Goal: Task Accomplishment & Management: Manage account settings

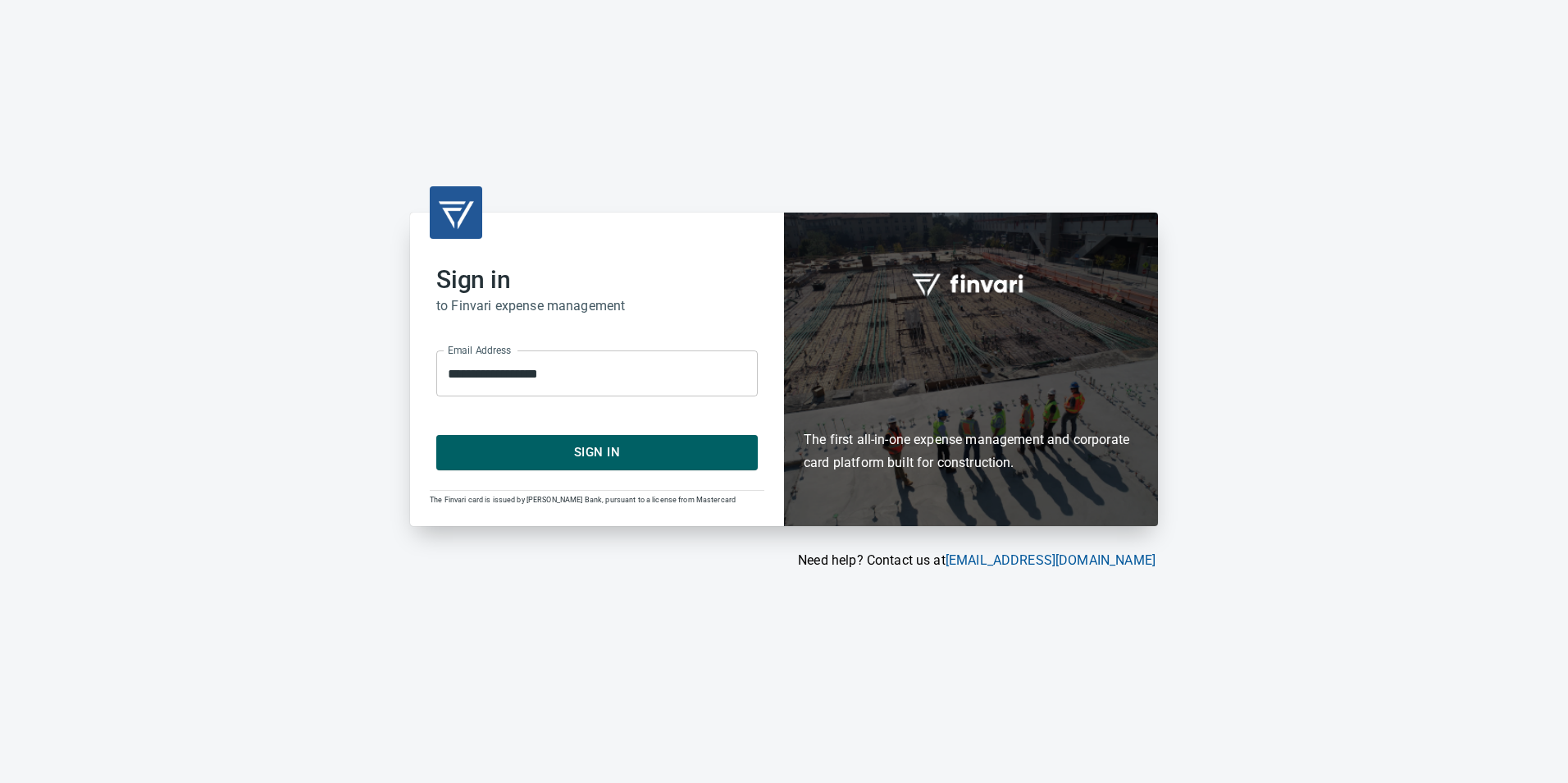
click at [596, 478] on div "**********" at bounding box center [597, 369] width 374 height 313
click at [604, 458] on span "Sign In" at bounding box center [597, 452] width 285 height 21
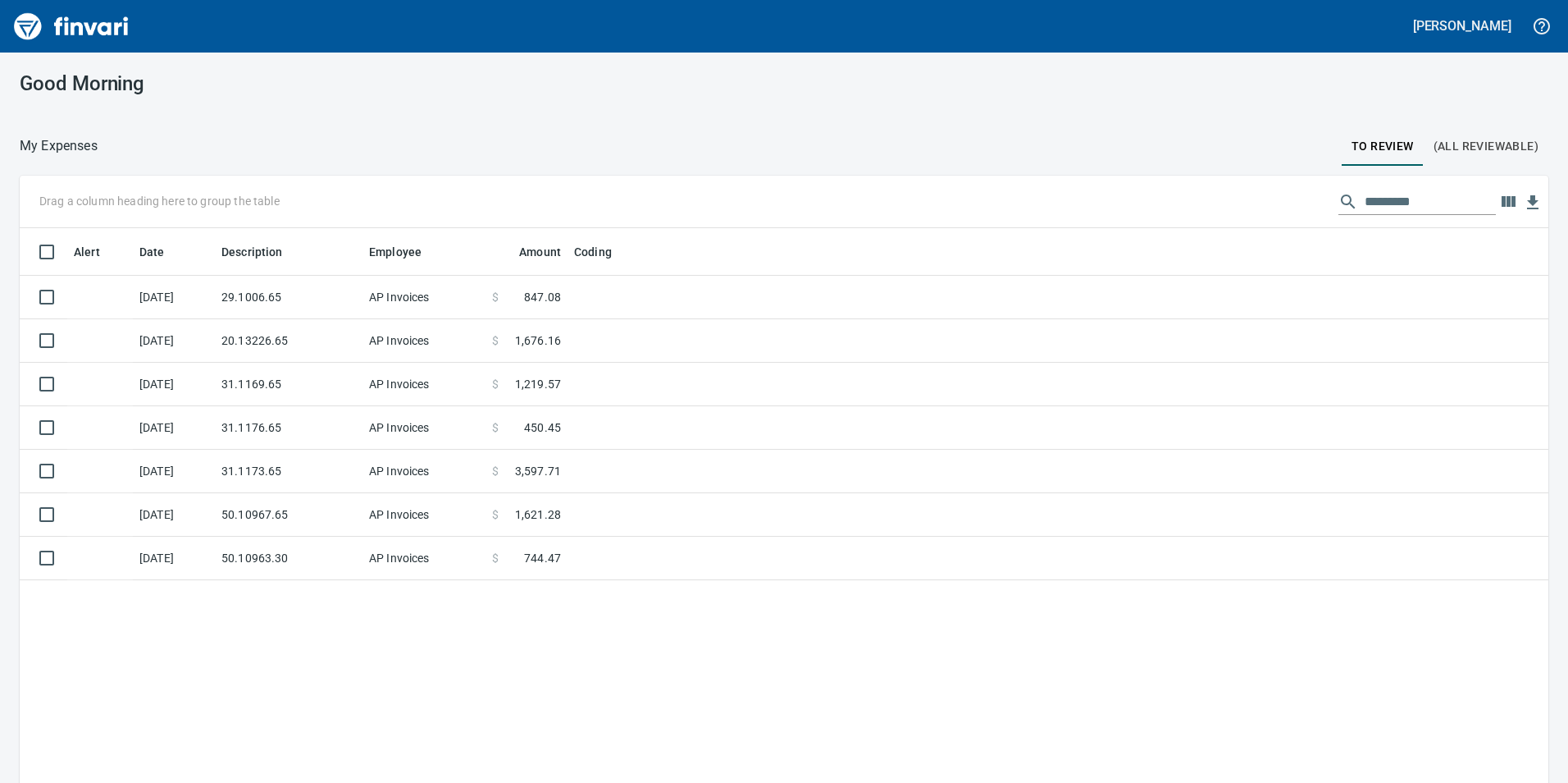
scroll to position [590, 1504]
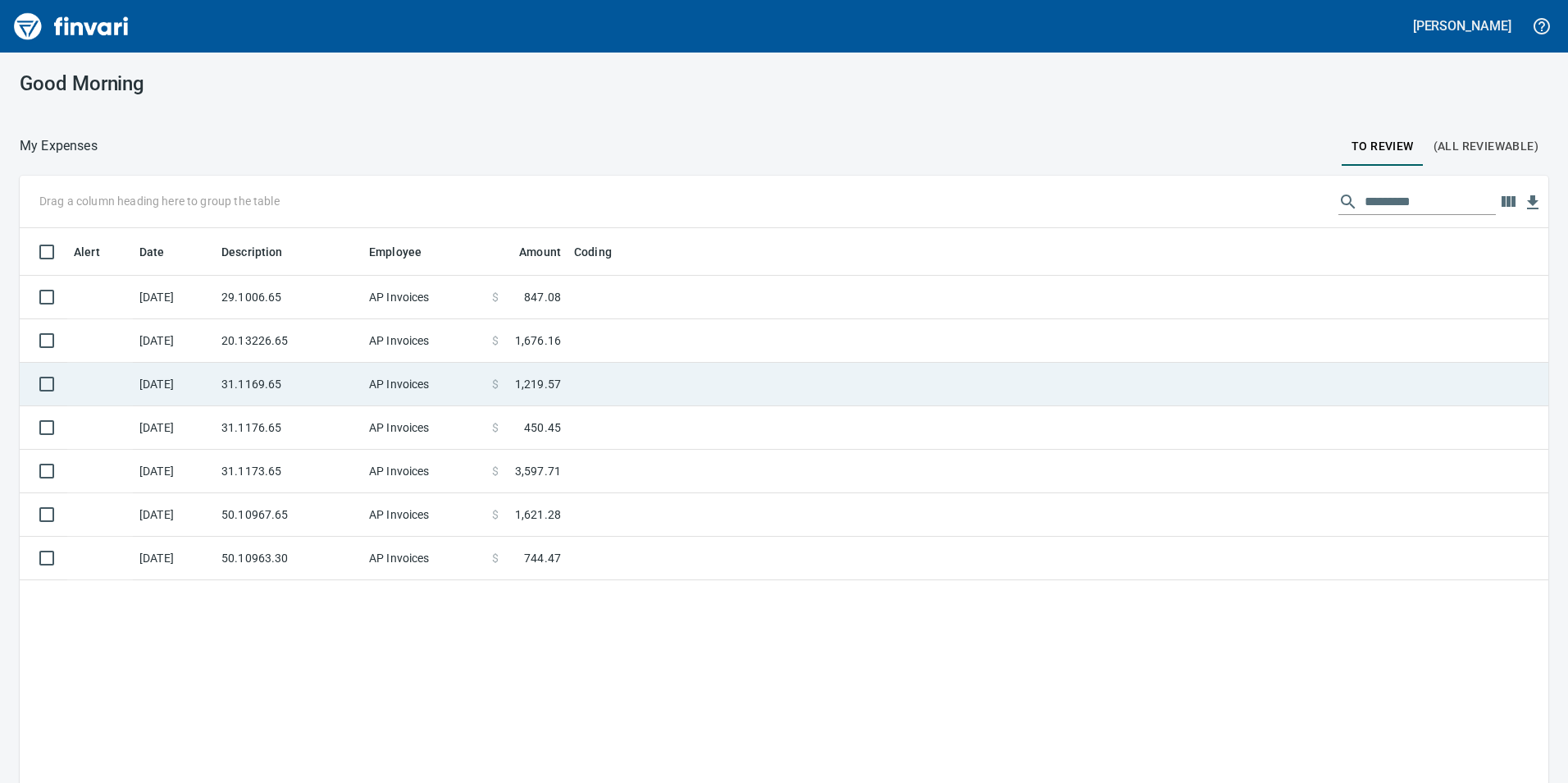
click at [373, 310] on td "AP Invoices" at bounding box center [424, 297] width 123 height 43
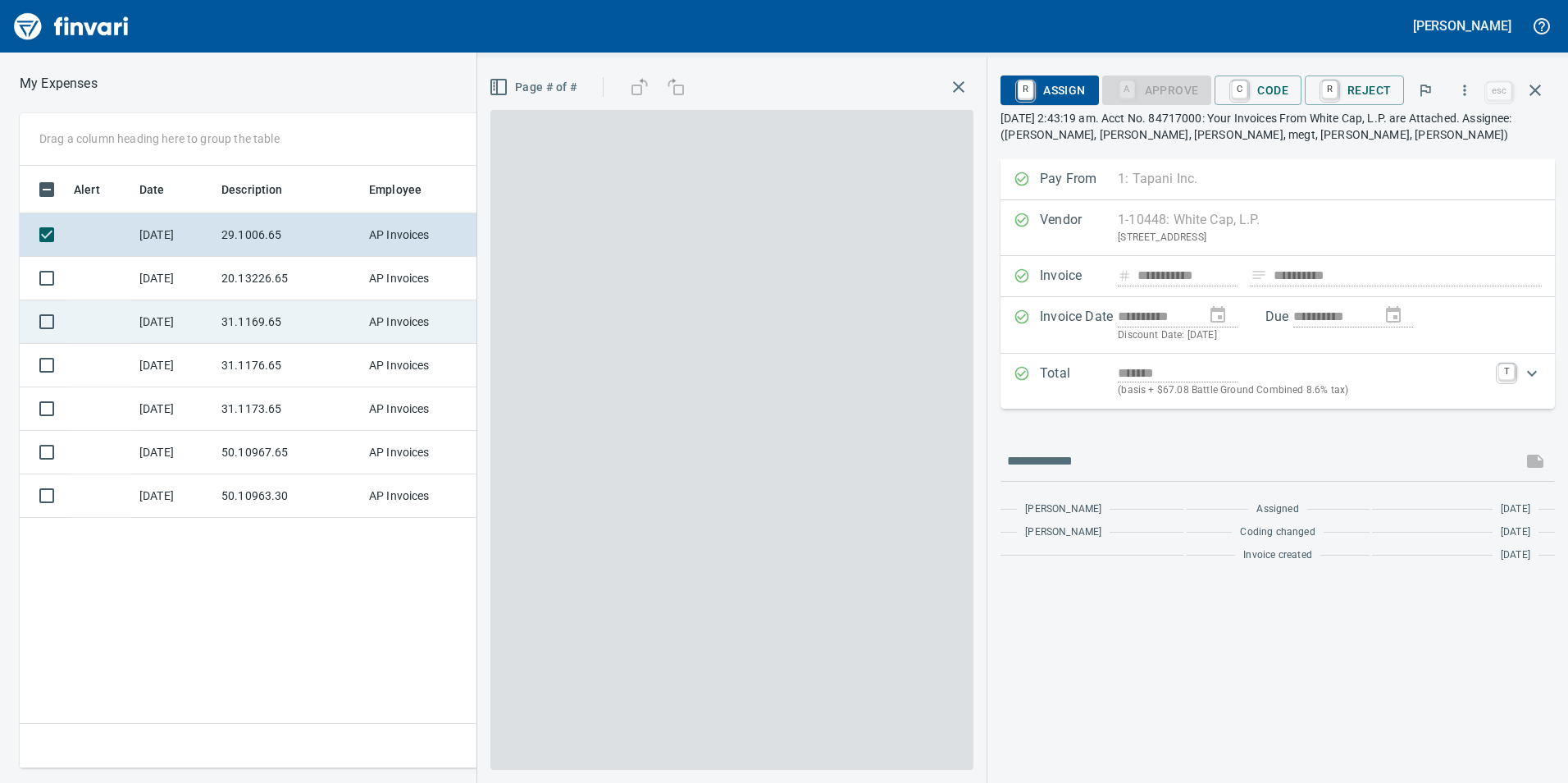
scroll to position [590, 1107]
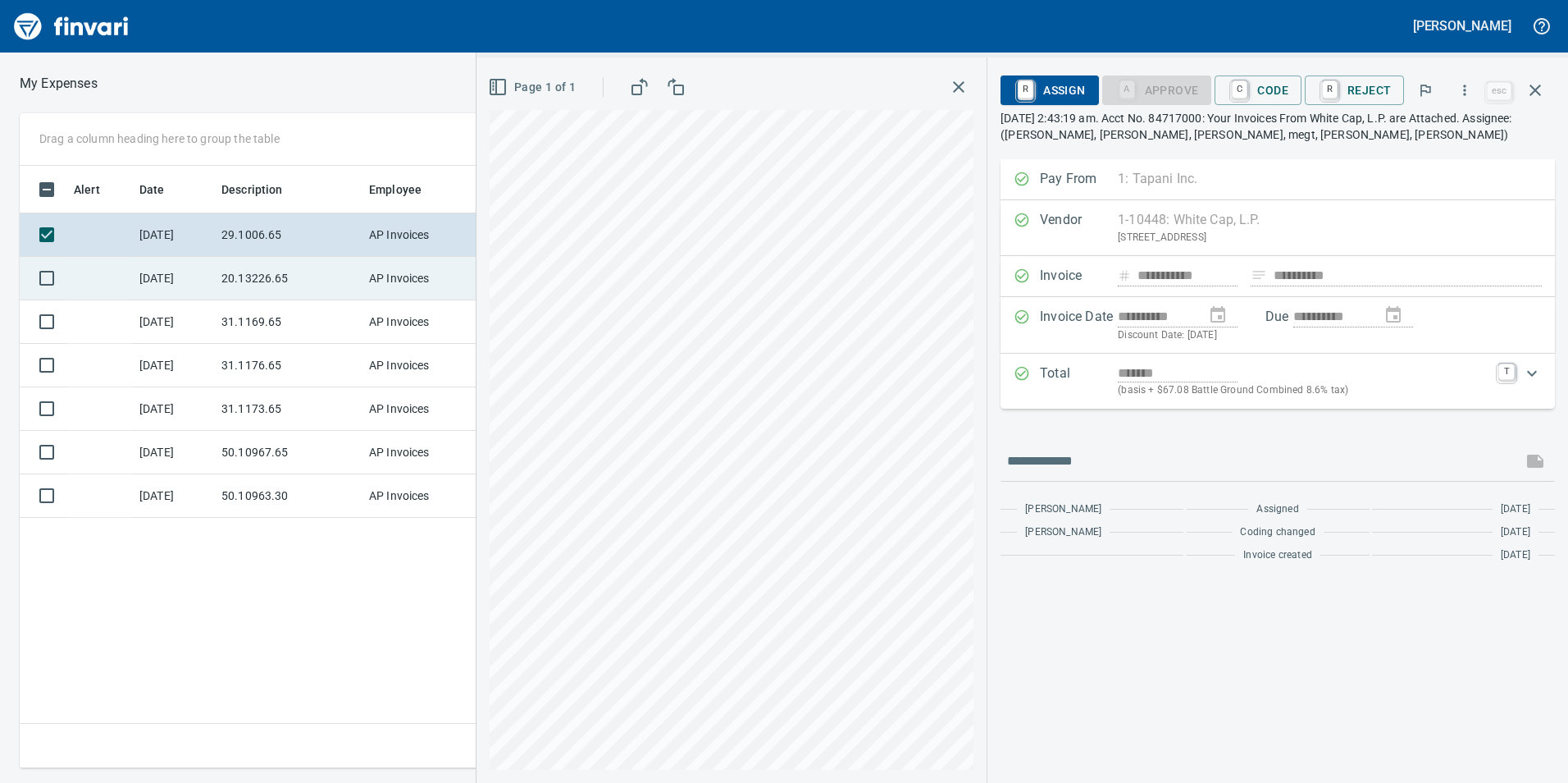
click at [256, 296] on td "20.13226.65" at bounding box center [289, 278] width 147 height 43
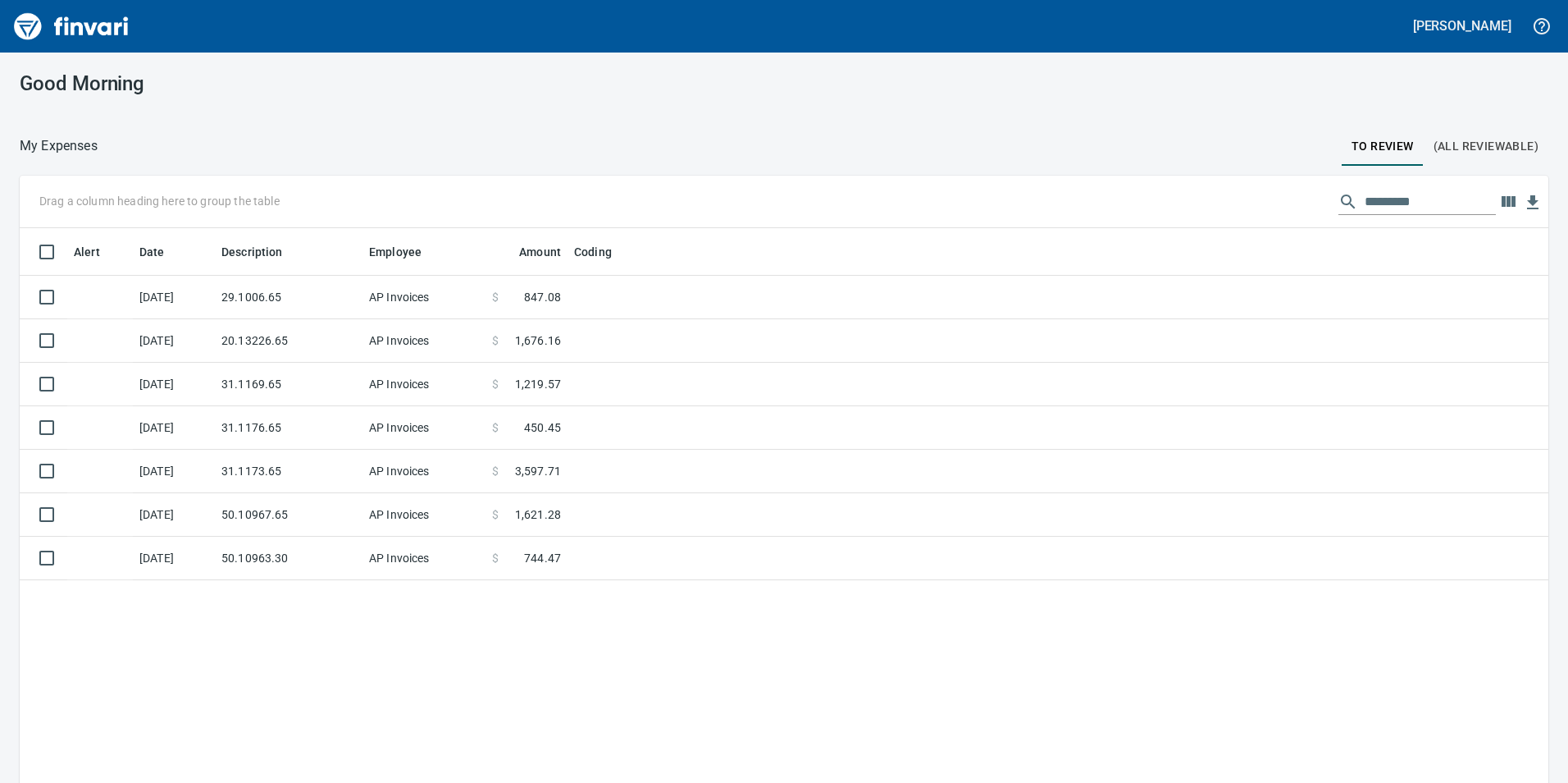
scroll to position [590, 1504]
